Goal: Information Seeking & Learning: Learn about a topic

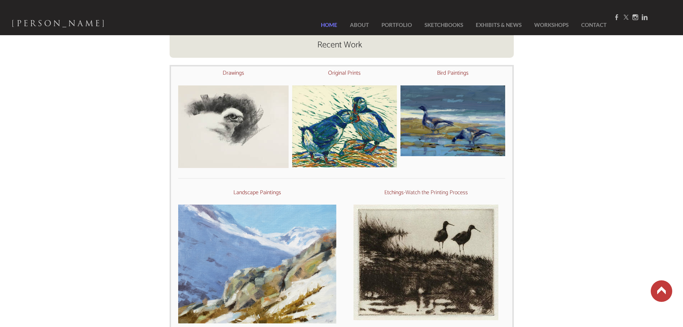
scroll to position [251, 0]
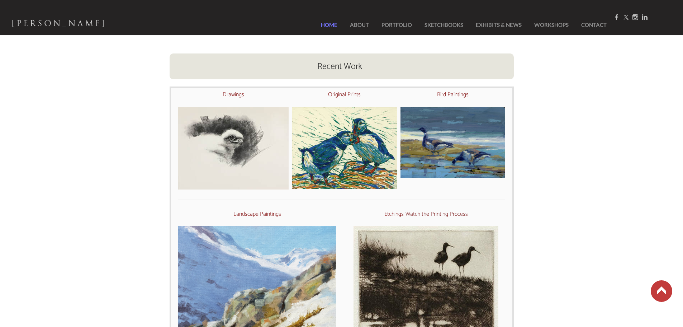
click at [336, 139] on img at bounding box center [344, 148] width 105 height 82
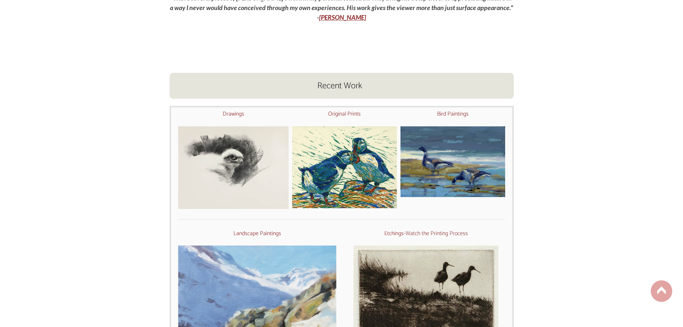
scroll to position [273, 0]
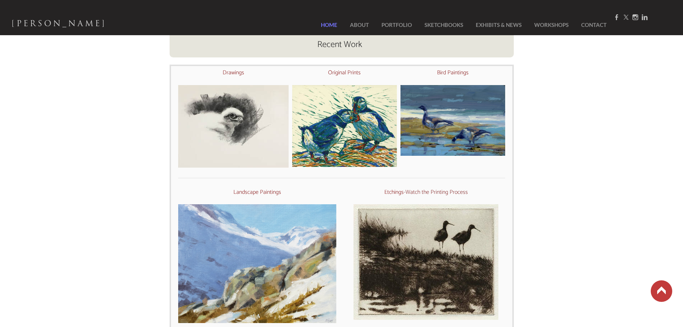
click at [453, 263] on img at bounding box center [426, 261] width 145 height 115
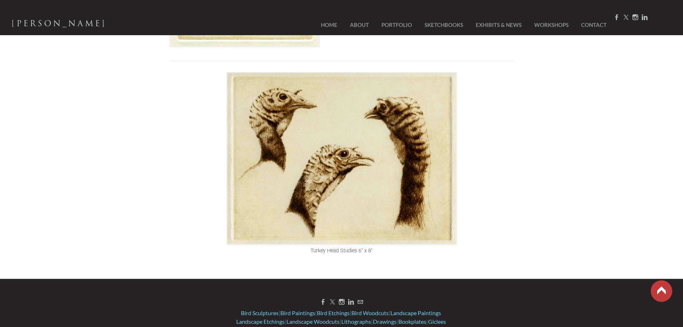
scroll to position [1757, 0]
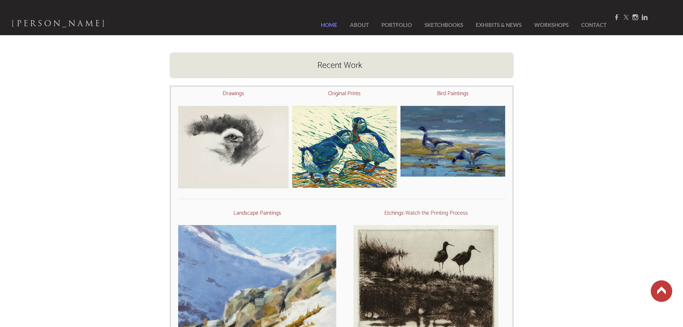
click at [235, 94] on font "Drawings" at bounding box center [234, 94] width 22 height 10
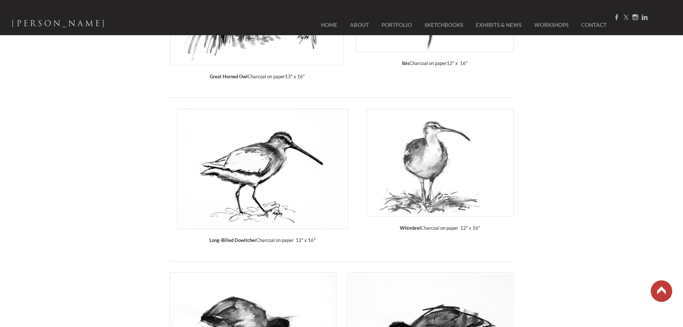
scroll to position [645, 0]
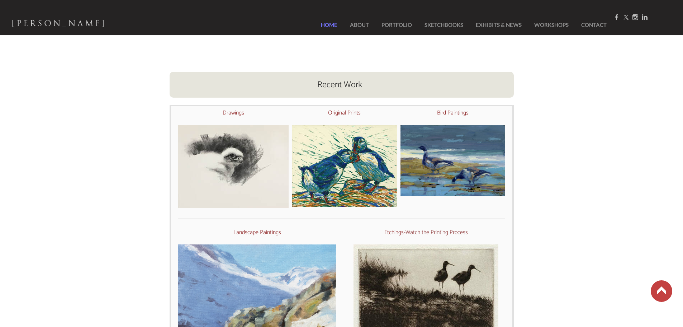
scroll to position [274, 0]
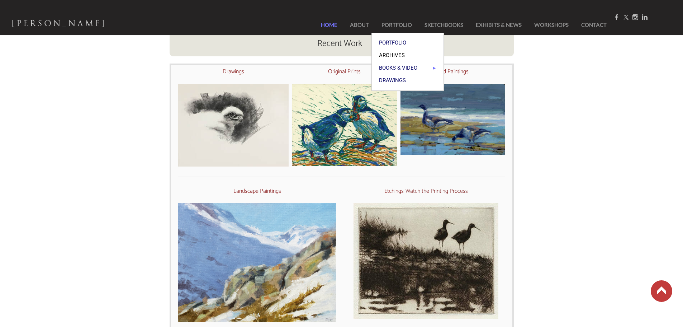
click at [390, 56] on span "Archives" at bounding box center [407, 55] width 57 height 5
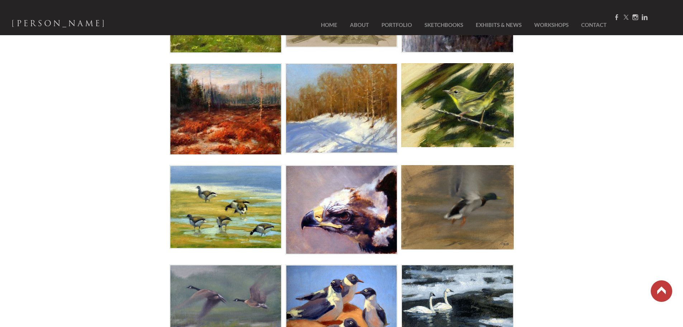
scroll to position [287, 0]
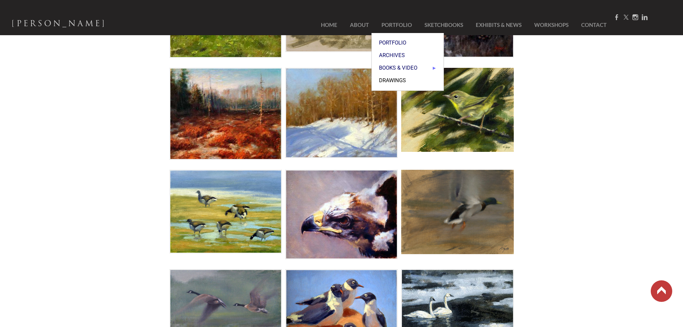
click at [390, 78] on span "Drawings" at bounding box center [407, 80] width 57 height 5
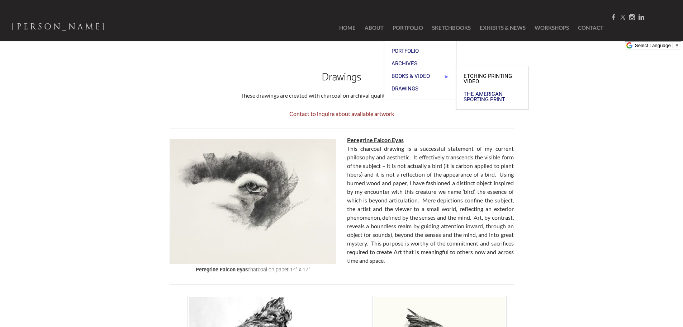
click at [473, 74] on span "Etching Printing Video" at bounding box center [492, 79] width 57 height 11
click at [481, 95] on span "The American Sporting Print" at bounding box center [492, 96] width 57 height 11
